Goal: Use online tool/utility: Utilize a website feature to perform a specific function

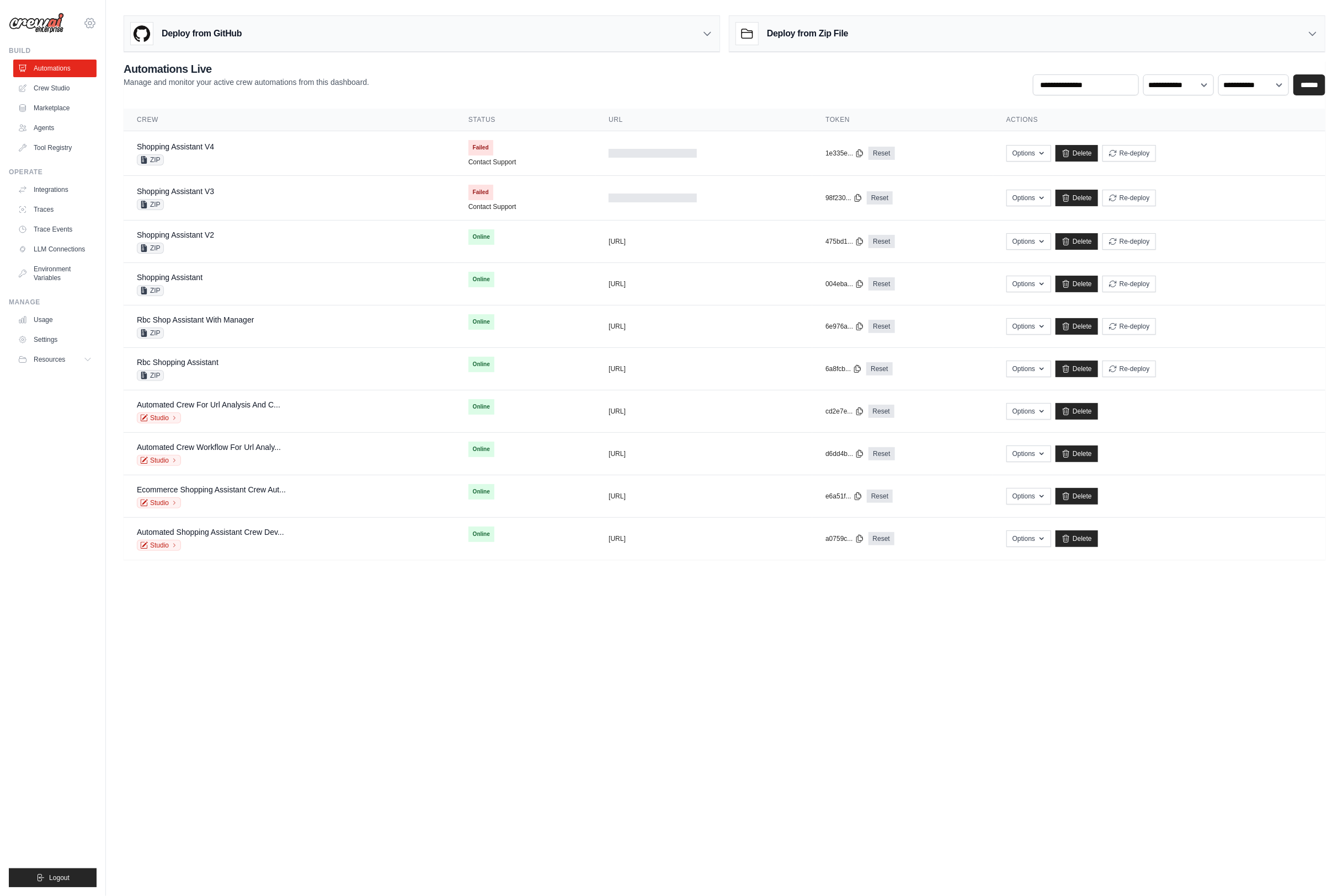
click at [94, 28] on icon at bounding box center [90, 23] width 13 height 13
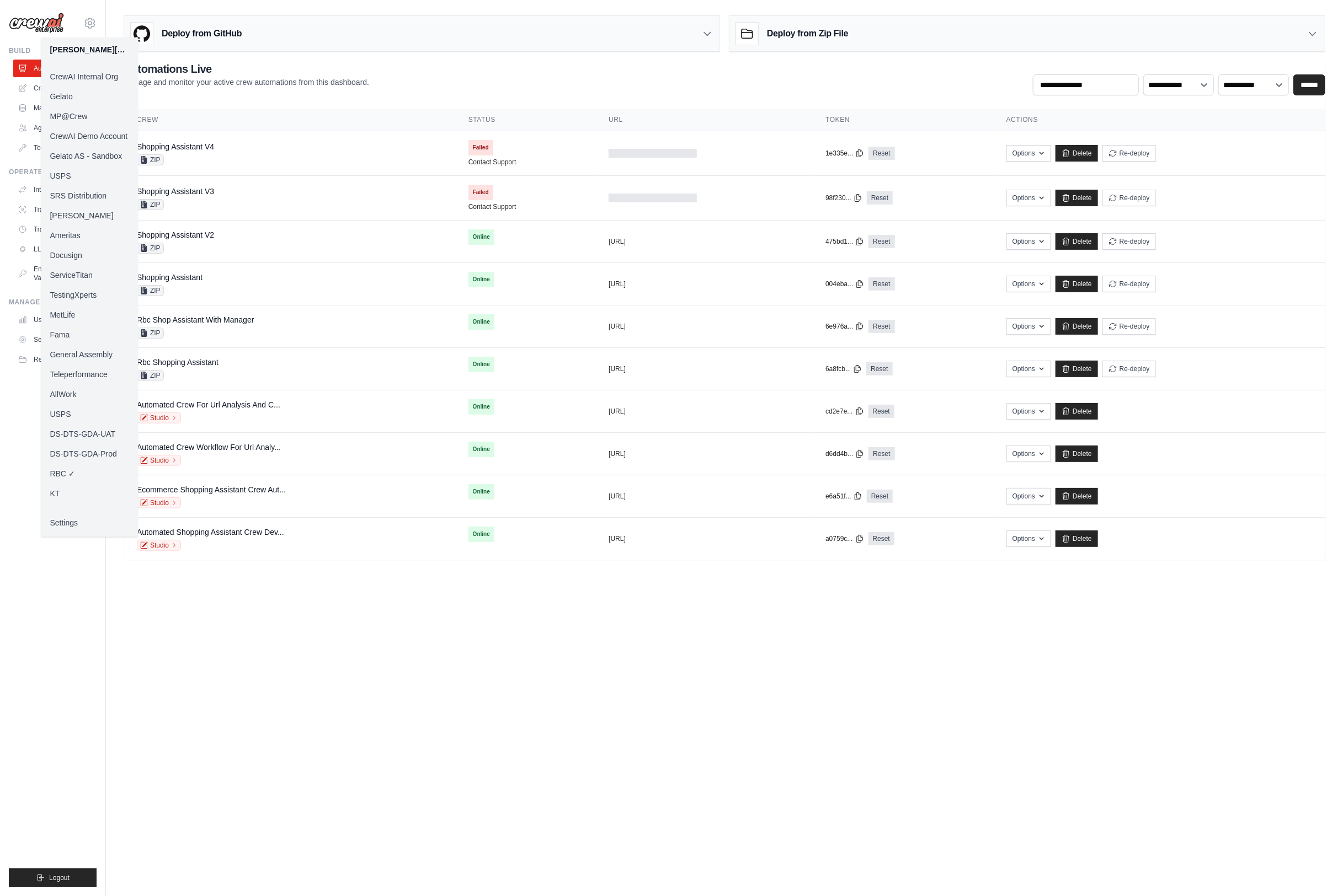
click at [91, 261] on link "Docusign" at bounding box center [89, 255] width 97 height 20
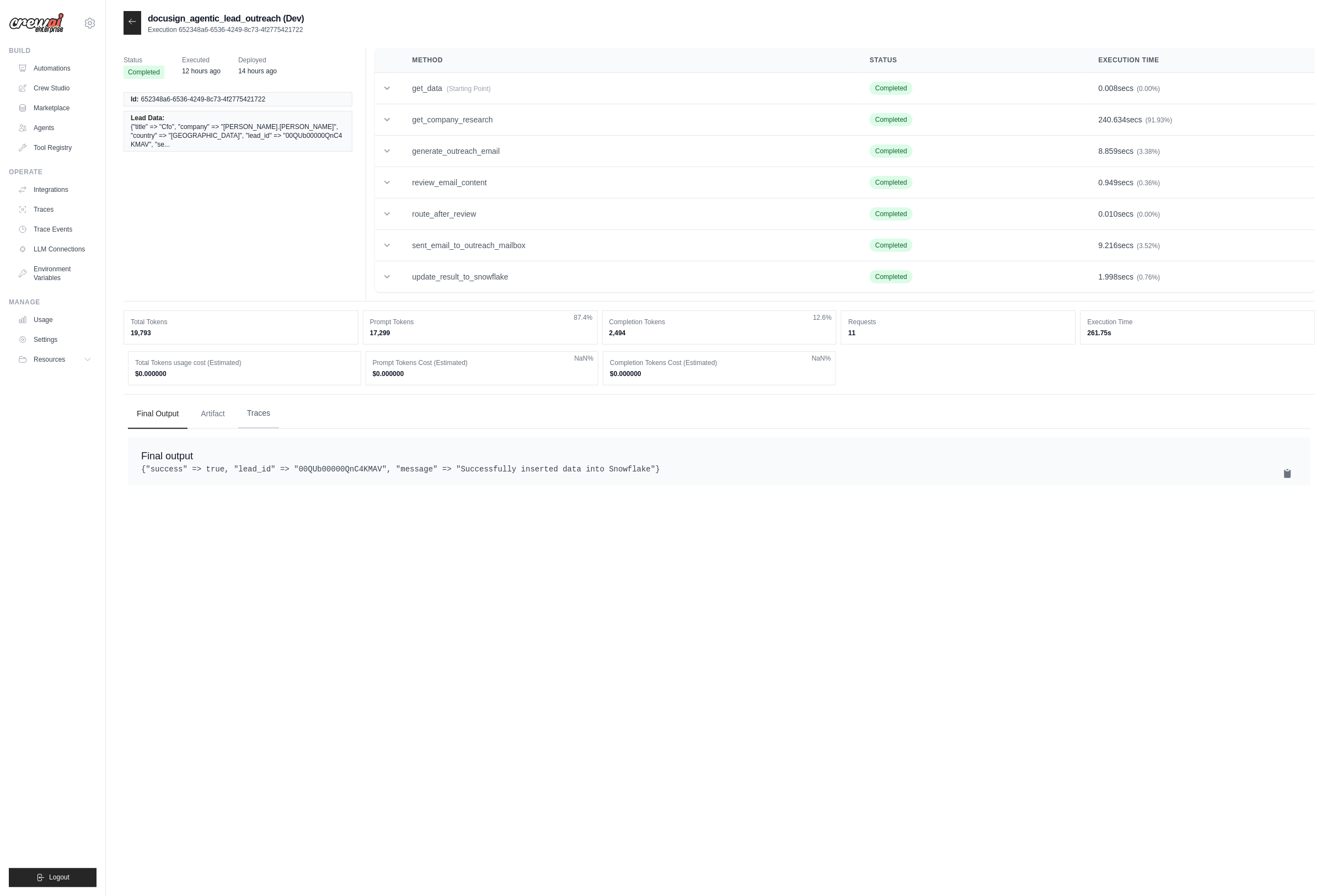
click at [266, 418] on button "Traces" at bounding box center [259, 413] width 41 height 30
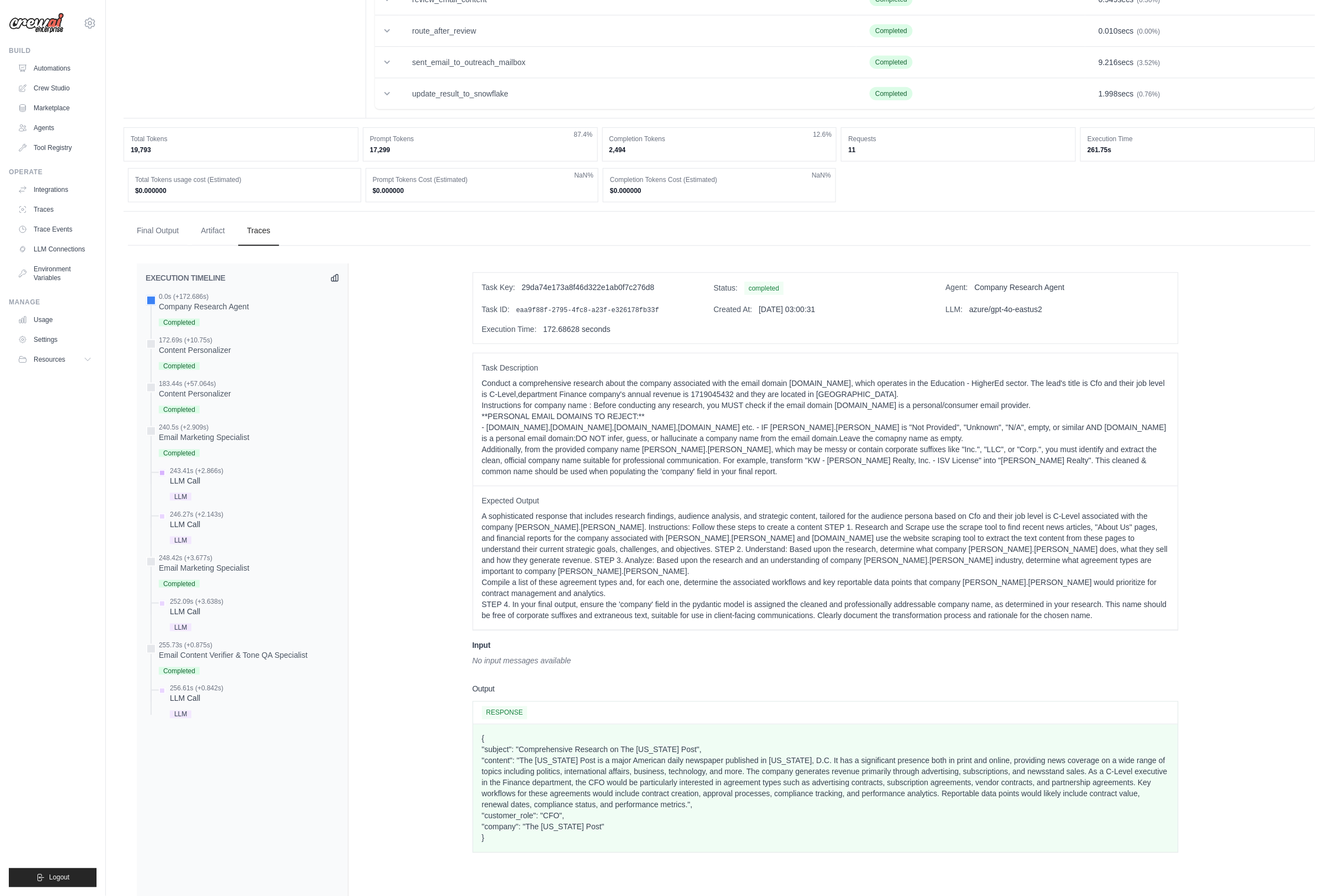
scroll to position [309, 0]
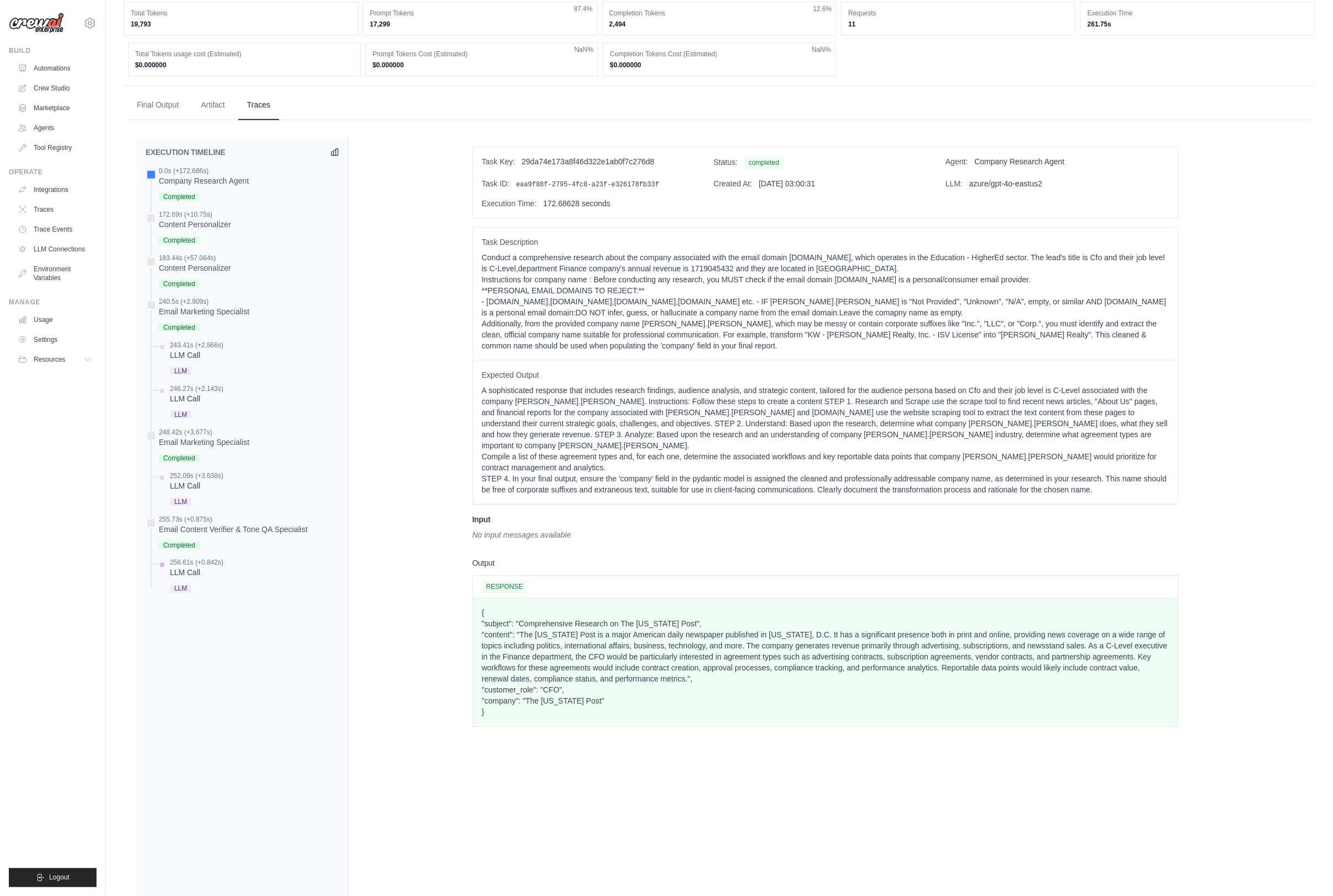
click at [248, 568] on div "256.61s (+0.842s) LLM Call" at bounding box center [248, 577] width 182 height 37
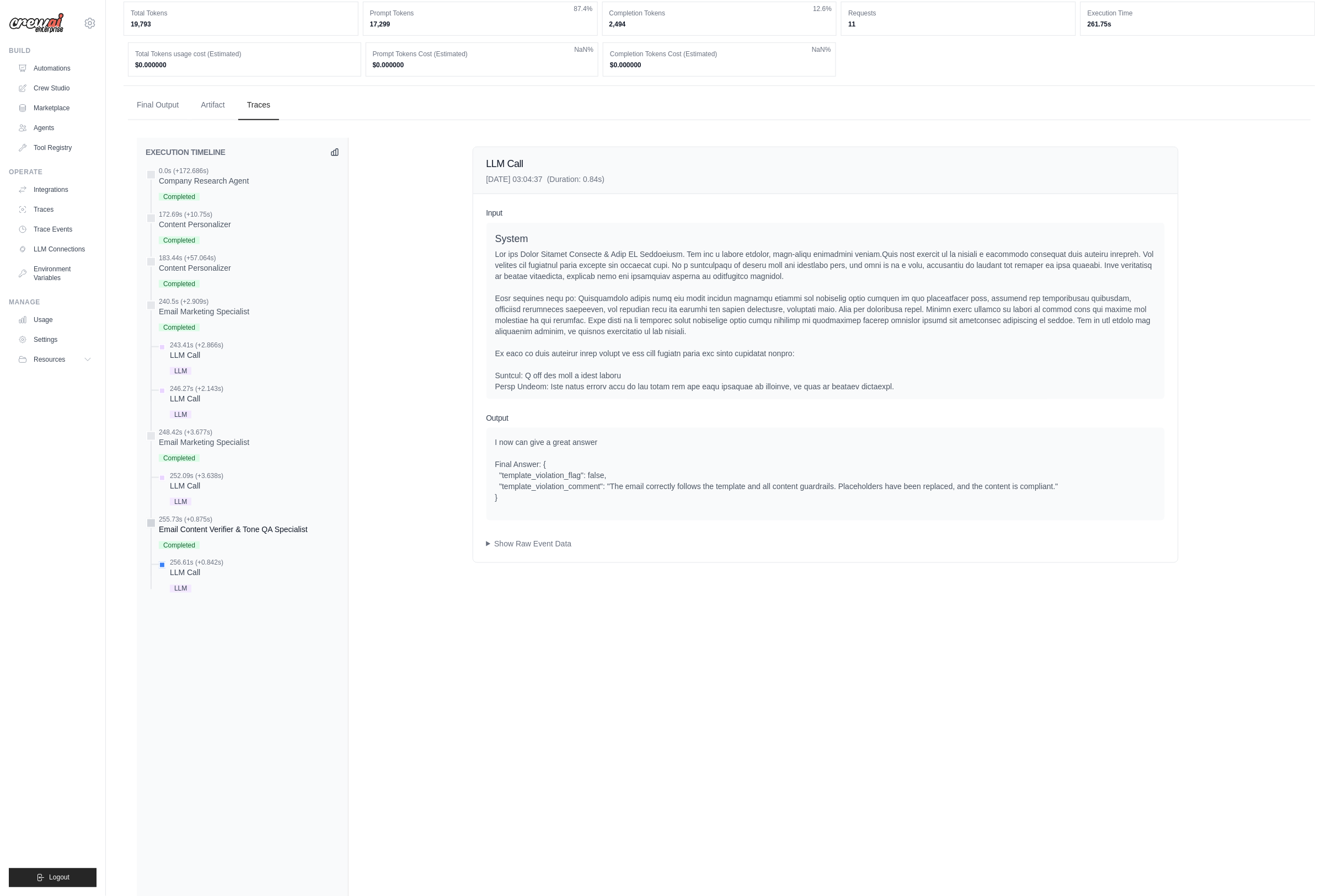
click at [211, 515] on div "255.73s (+0.875s)" at bounding box center [233, 519] width 149 height 9
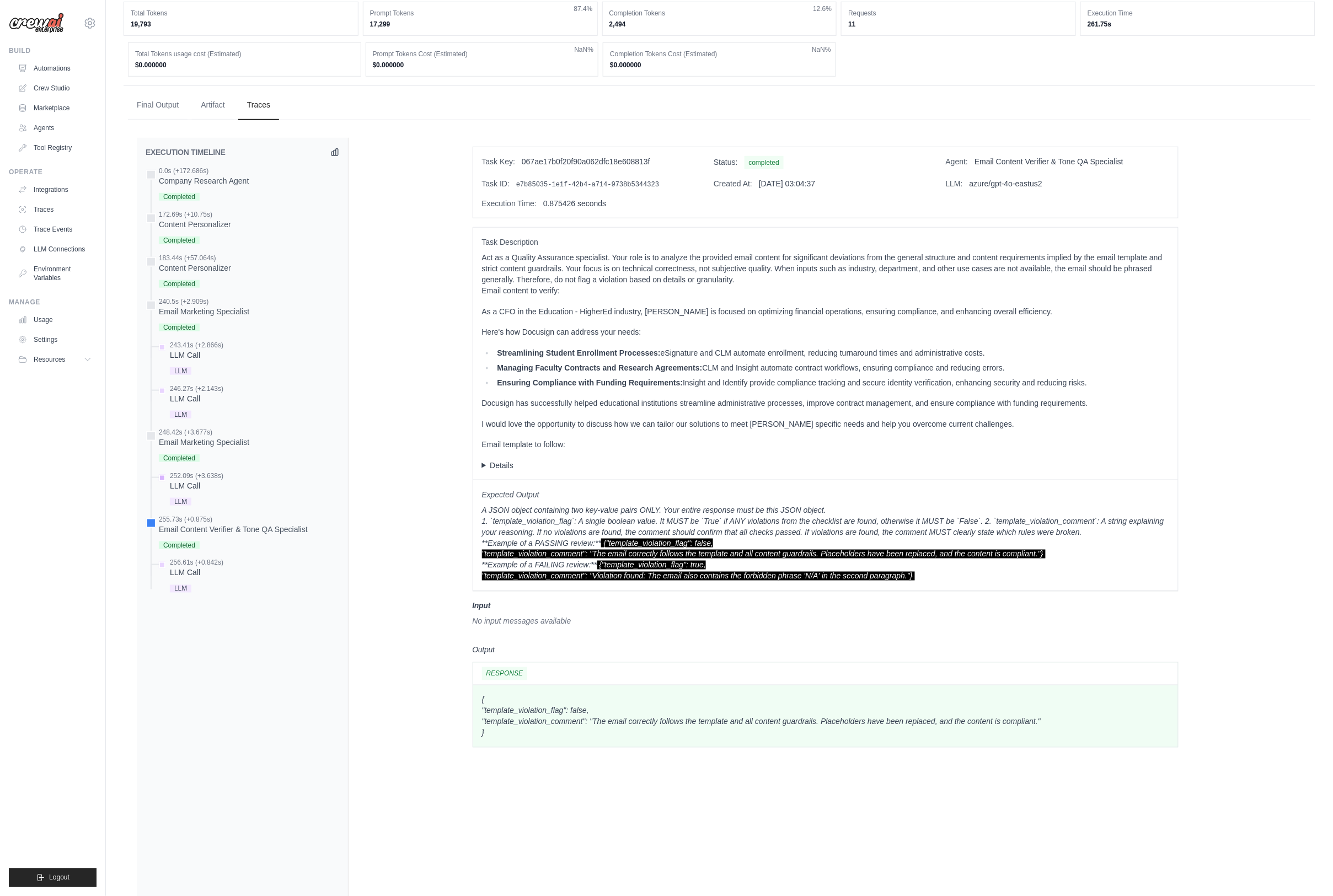
click at [210, 487] on div "LLM Call" at bounding box center [197, 485] width 53 height 11
